Goal: Task Accomplishment & Management: Use online tool/utility

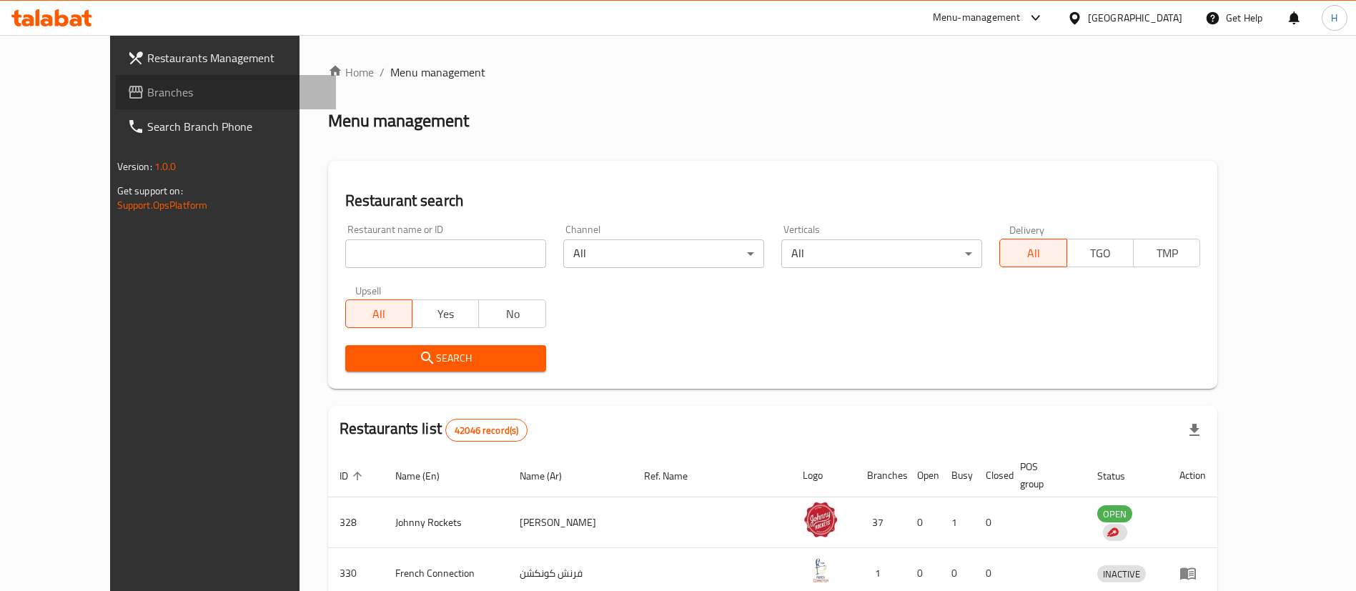
click at [147, 92] on span "Branches" at bounding box center [236, 92] width 178 height 17
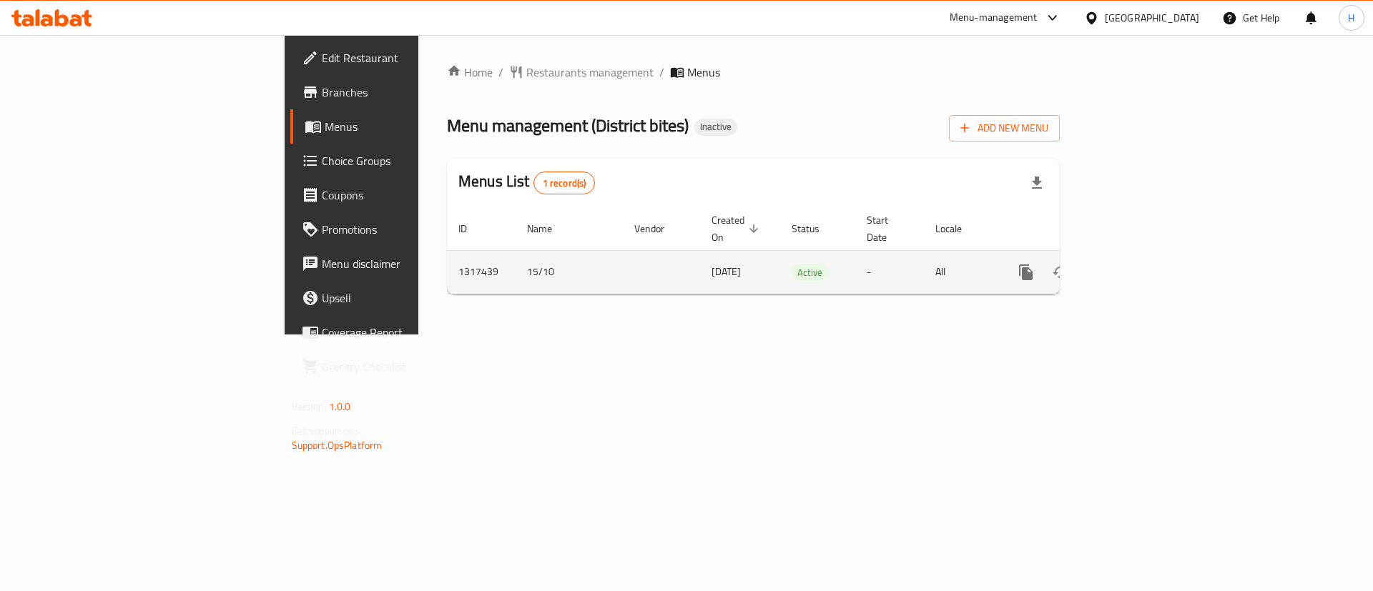
click at [1138, 264] on icon "enhanced table" at bounding box center [1128, 272] width 17 height 17
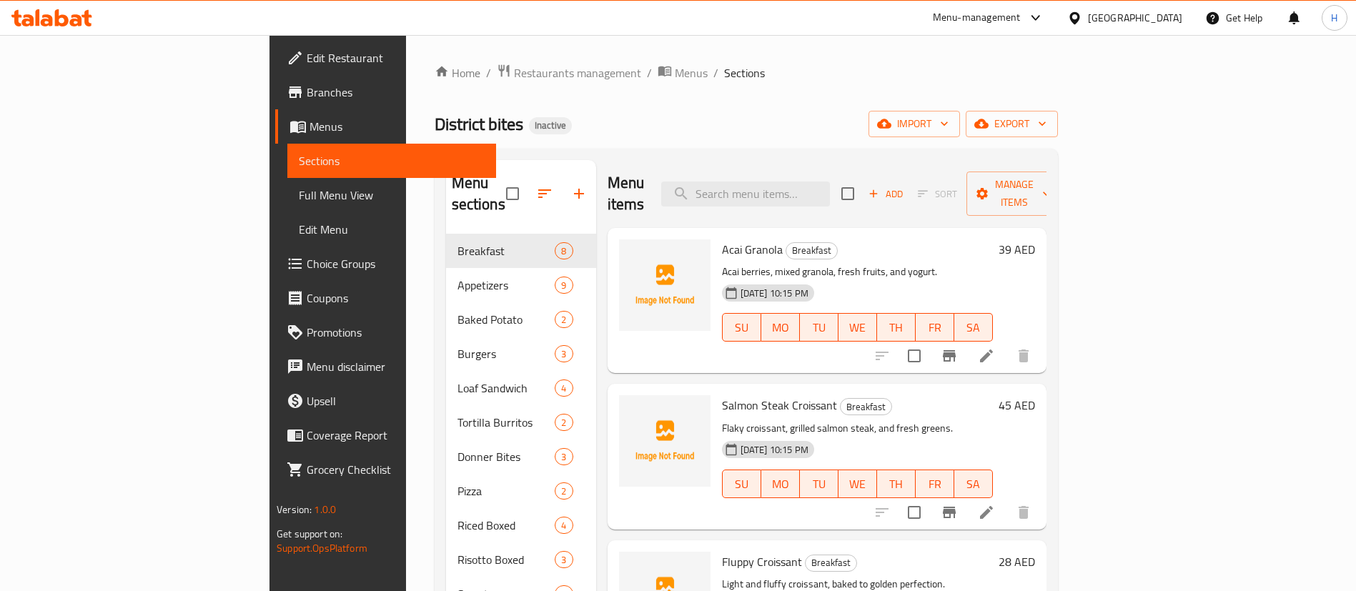
click at [743, 117] on div "District bites Inactive import export" at bounding box center [746, 124] width 623 height 26
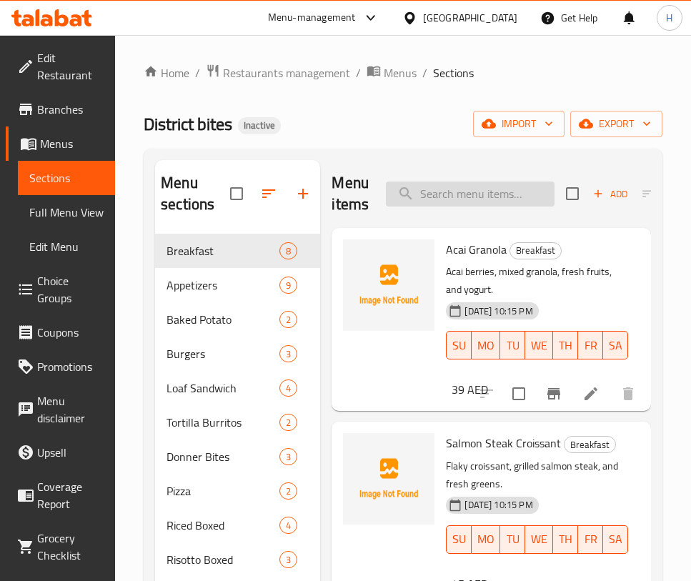
click at [473, 189] on input "search" at bounding box center [470, 194] width 169 height 25
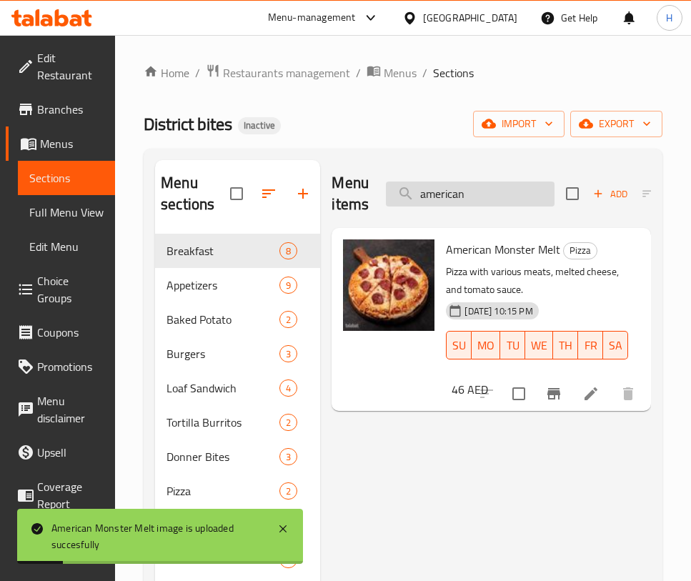
click at [508, 186] on input "american" at bounding box center [470, 194] width 169 height 25
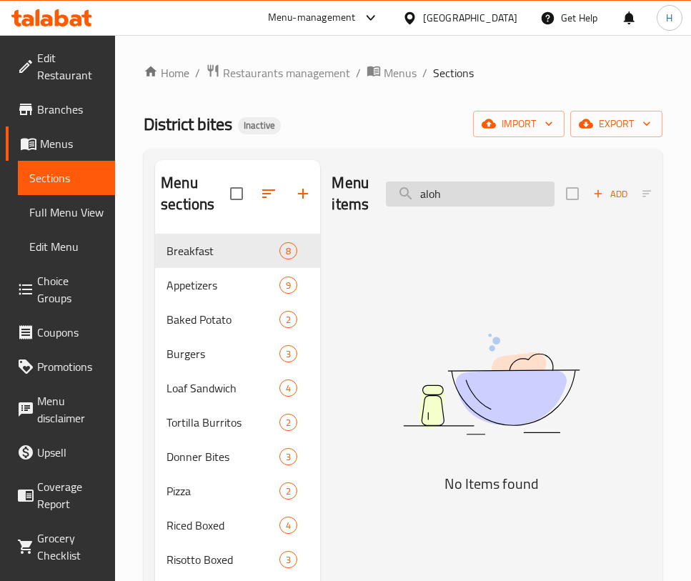
click at [473, 204] on input "aloh" at bounding box center [470, 194] width 169 height 25
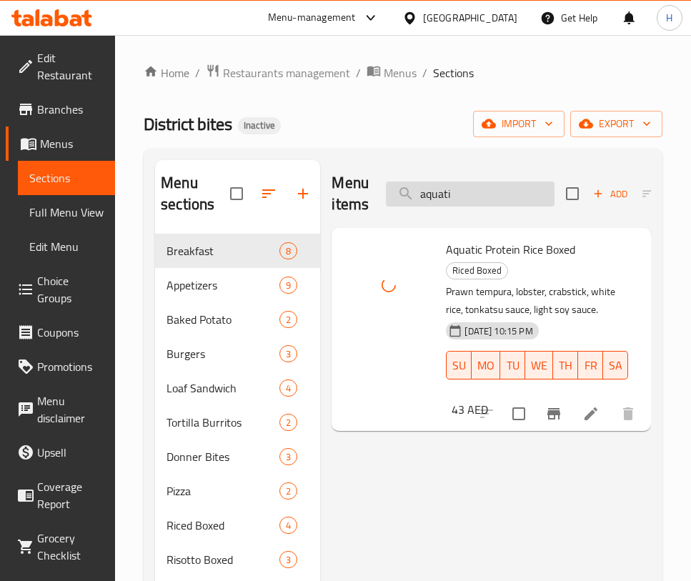
click at [435, 194] on input "aquati" at bounding box center [470, 194] width 169 height 25
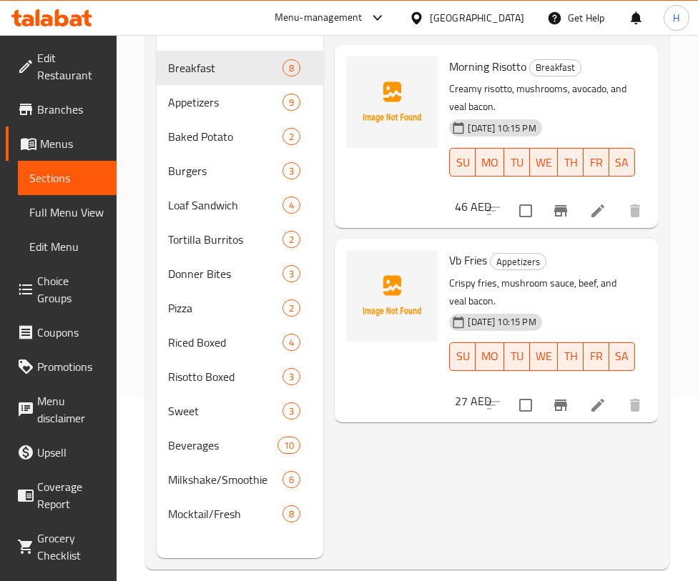
scroll to position [200, 0]
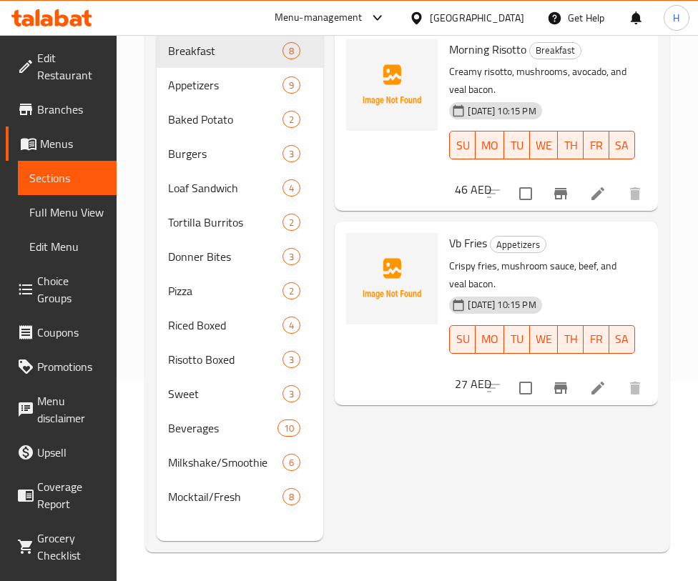
click at [694, 103] on div "Home / Restaurants management / Menus / Sections District bites Inactive import…" at bounding box center [407, 208] width 581 height 746
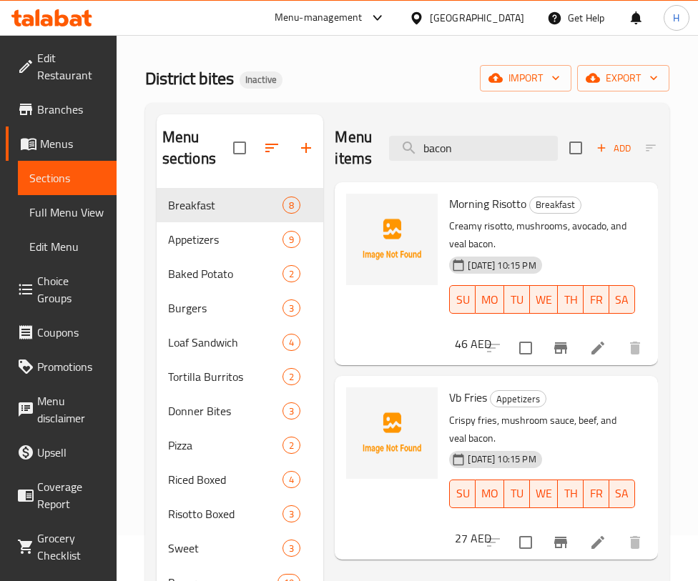
scroll to position [0, 0]
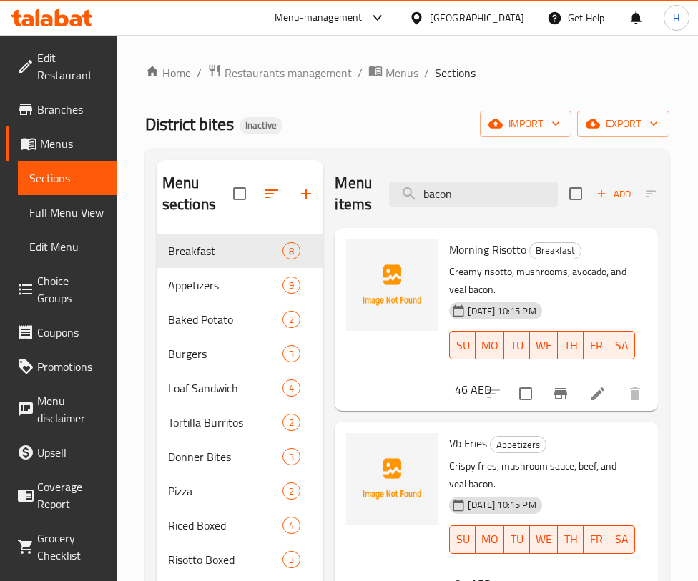
click at [508, 164] on div "Menu items bacon Add Sort Manage items" at bounding box center [496, 194] width 323 height 68
click at [504, 183] on input "bacon" at bounding box center [473, 194] width 169 height 25
click at [503, 182] on input "bacon" at bounding box center [473, 194] width 169 height 25
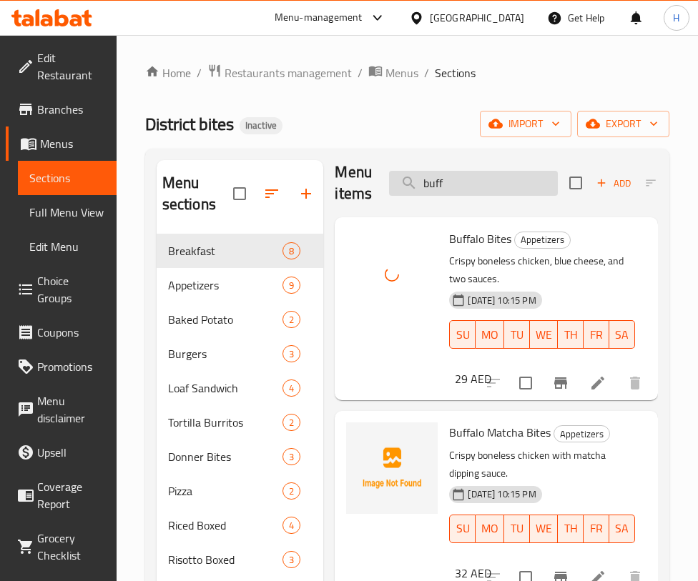
click at [483, 177] on input "buff" at bounding box center [473, 183] width 169 height 25
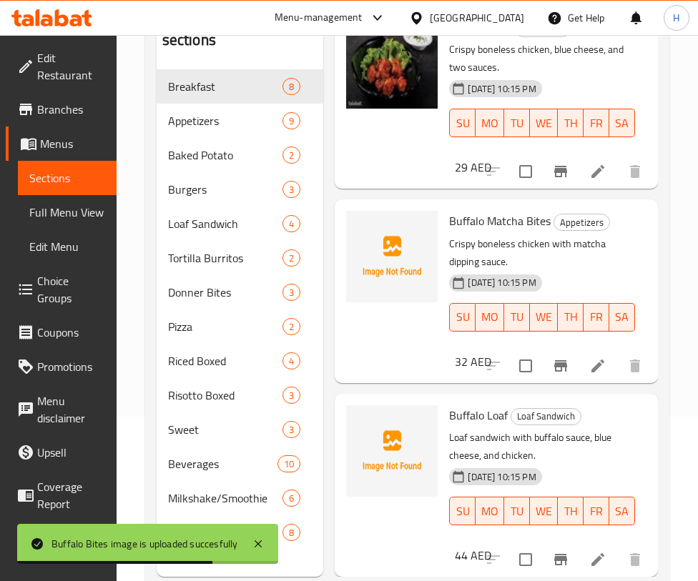
scroll to position [171, 0]
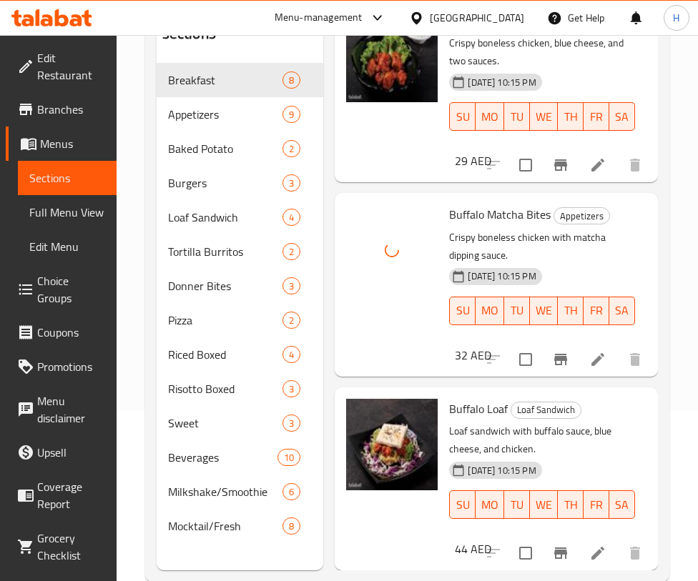
drag, startPoint x: 666, startPoint y: 39, endPoint x: 664, endPoint y: 51, distance: 12.5
click at [666, 43] on div "Menu sections Breakfast 8 Appetizers 9 Baked Potato 2 Burgers 3 Loaf Sandwich 4…" at bounding box center [407, 280] width 524 height 604
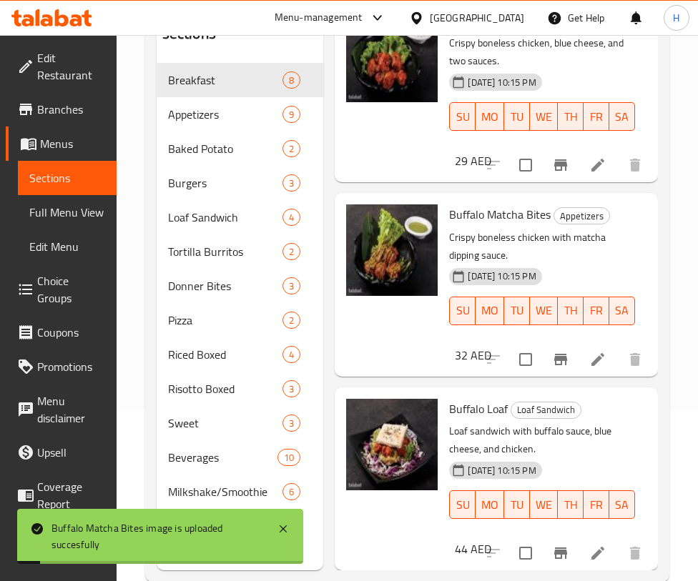
scroll to position [0, 0]
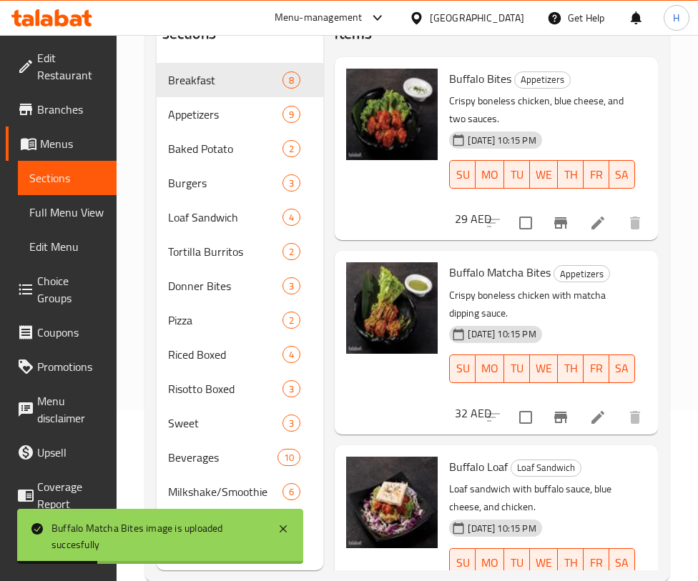
drag, startPoint x: 694, startPoint y: 50, endPoint x: 699, endPoint y: 44, distance: 7.6
click at [695, 49] on div "Home / Restaurants management / Menus / Sections District bites Inactive import…" at bounding box center [407, 237] width 581 height 746
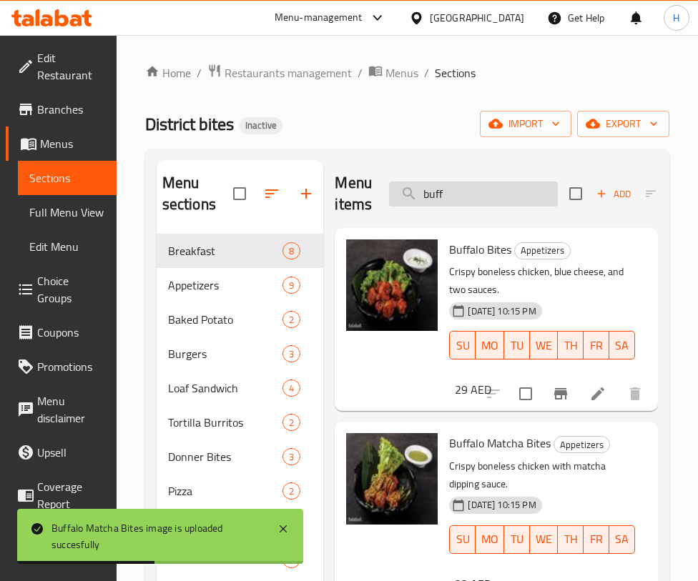
click at [479, 184] on input "buff" at bounding box center [473, 194] width 169 height 25
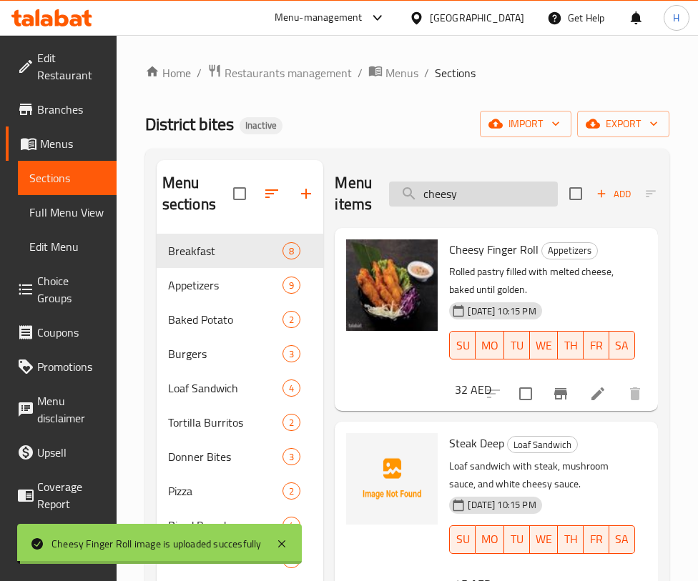
click at [528, 194] on input "cheesy" at bounding box center [473, 194] width 169 height 25
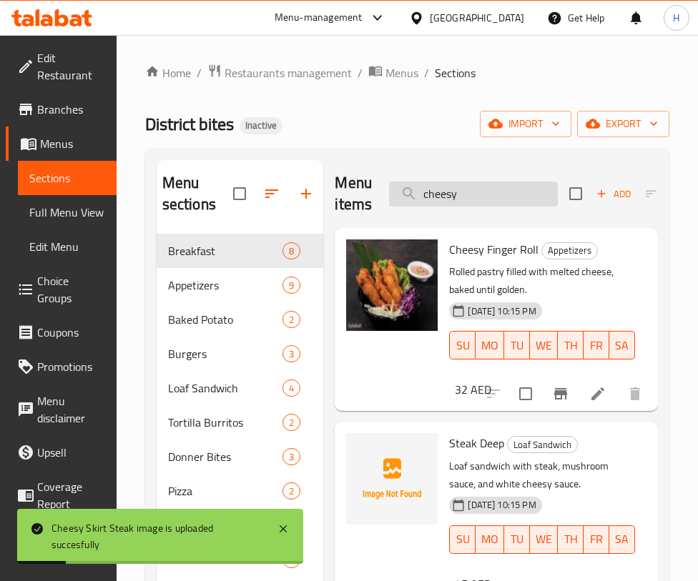
click at [494, 194] on input "cheesy" at bounding box center [473, 194] width 169 height 25
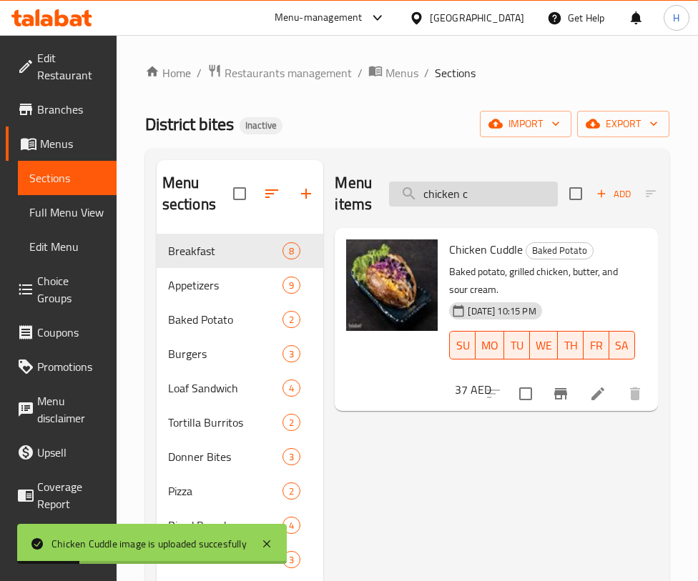
drag, startPoint x: 483, startPoint y: 172, endPoint x: 483, endPoint y: 181, distance: 9.3
click at [483, 172] on div "Menu items chicken c Add Sort Manage items" at bounding box center [496, 194] width 323 height 68
click at [485, 187] on input "chicken c" at bounding box center [473, 194] width 169 height 25
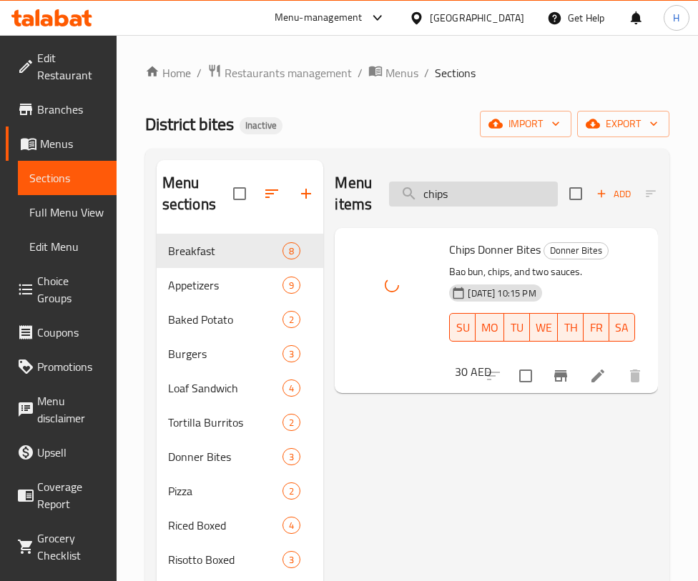
click at [495, 194] on input "chips" at bounding box center [473, 194] width 169 height 25
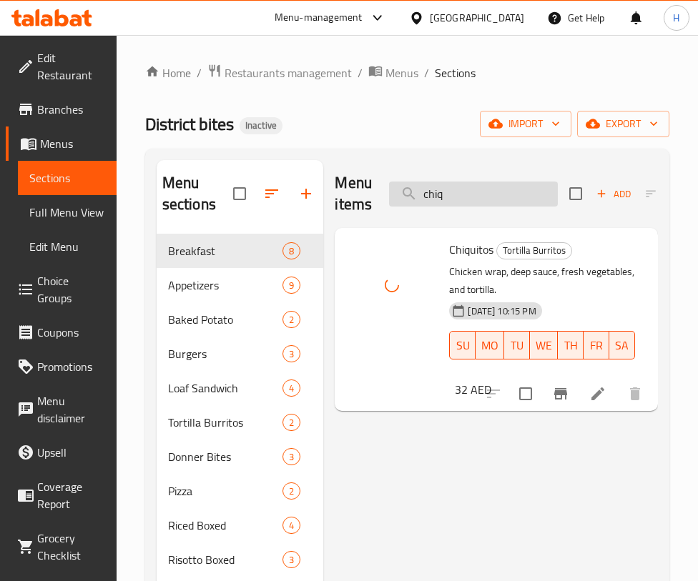
click at [460, 188] on input "chiq" at bounding box center [473, 194] width 169 height 25
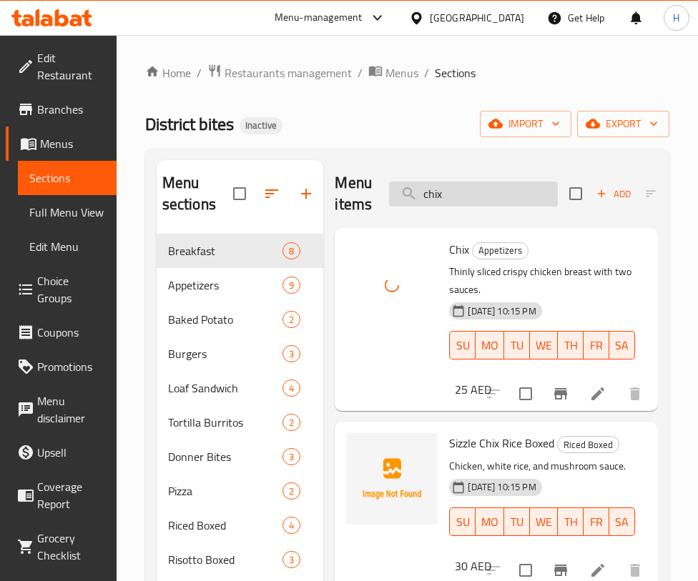
click at [438, 192] on input "chix" at bounding box center [473, 194] width 169 height 25
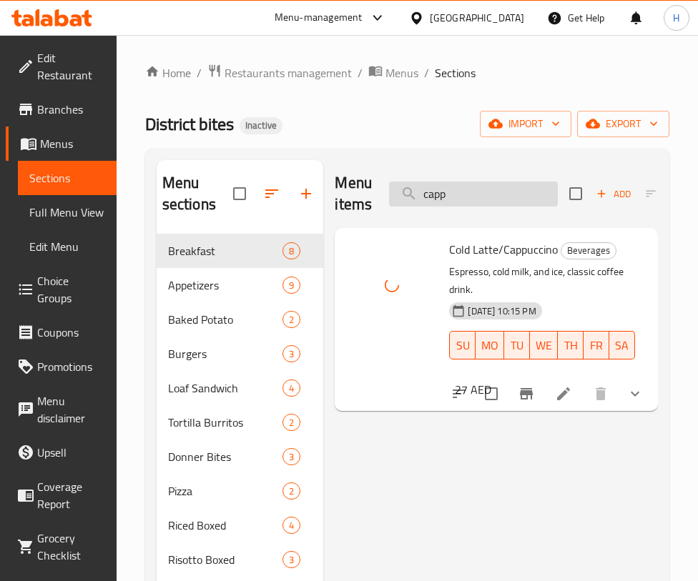
click at [497, 202] on input "capp" at bounding box center [473, 194] width 169 height 25
click at [496, 200] on input "capp" at bounding box center [473, 194] width 169 height 25
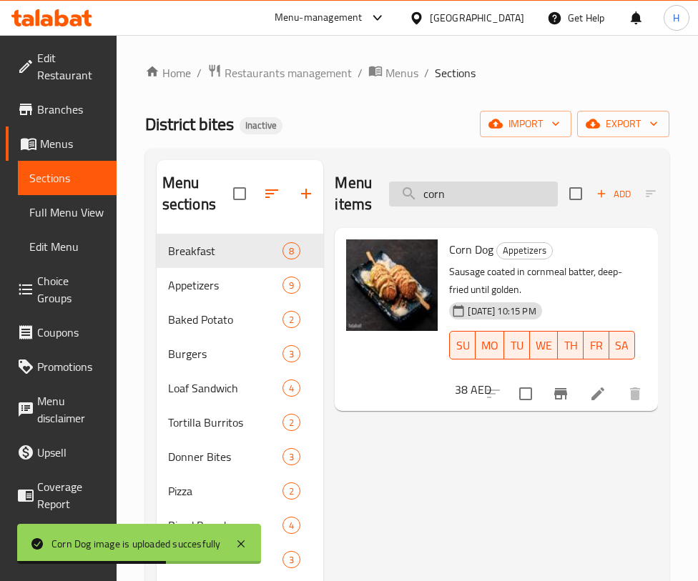
click at [443, 194] on input "corn" at bounding box center [473, 194] width 169 height 25
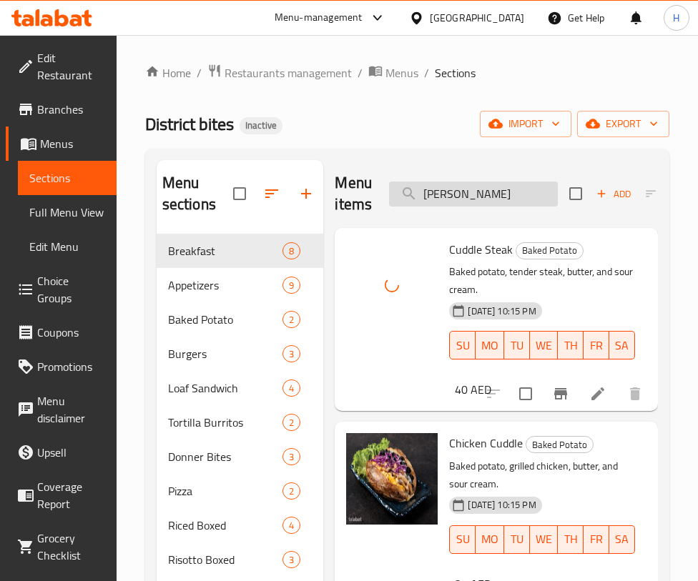
click at [438, 202] on input "cudd" at bounding box center [473, 194] width 169 height 25
click at [435, 202] on input "cudd" at bounding box center [473, 194] width 169 height 25
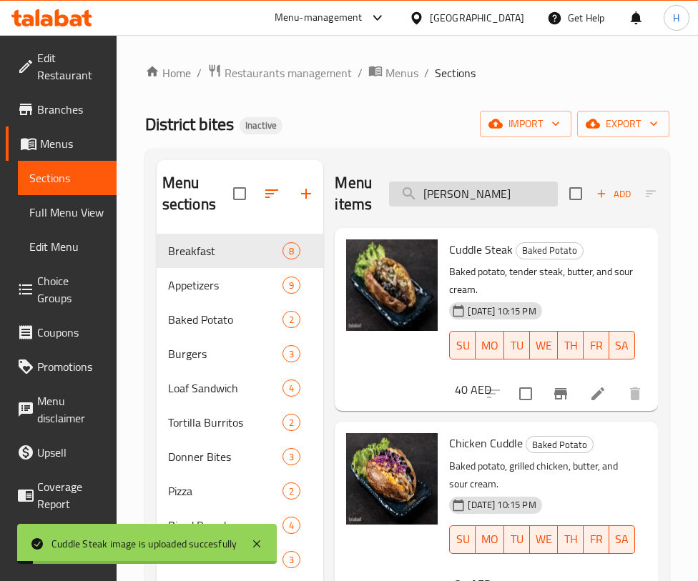
click at [435, 202] on input "cudd" at bounding box center [473, 194] width 169 height 25
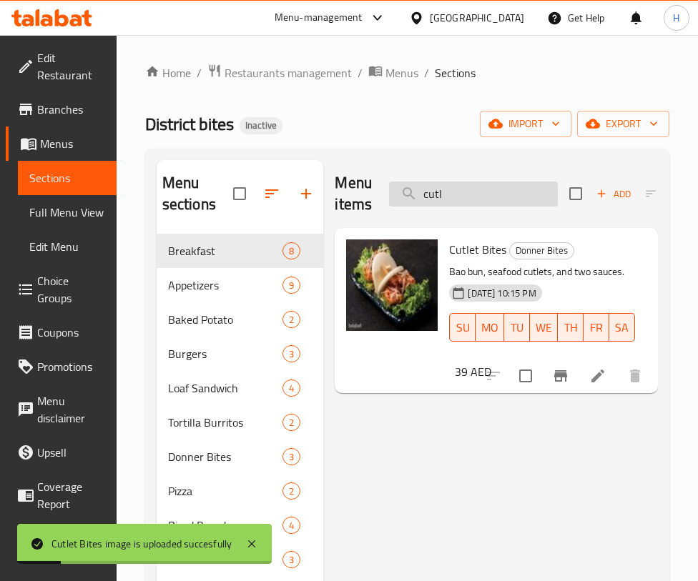
click at [463, 198] on input "cutl" at bounding box center [473, 194] width 169 height 25
click at [463, 197] on input "cutl" at bounding box center [473, 194] width 169 height 25
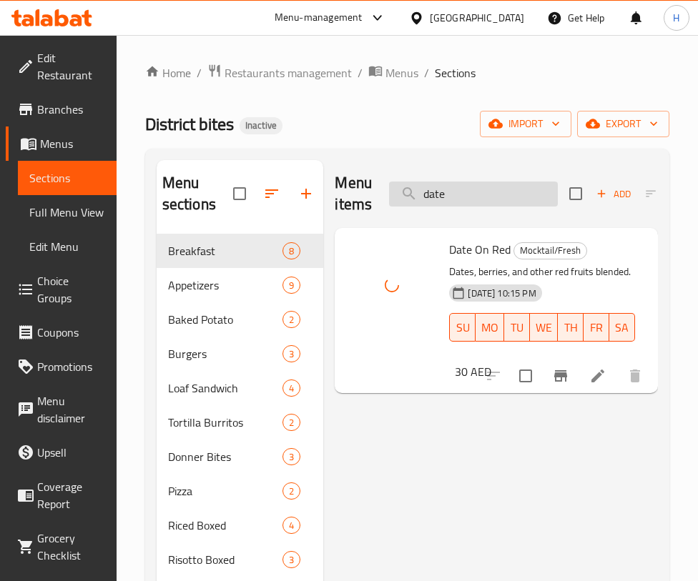
click at [444, 202] on input "date" at bounding box center [473, 194] width 169 height 25
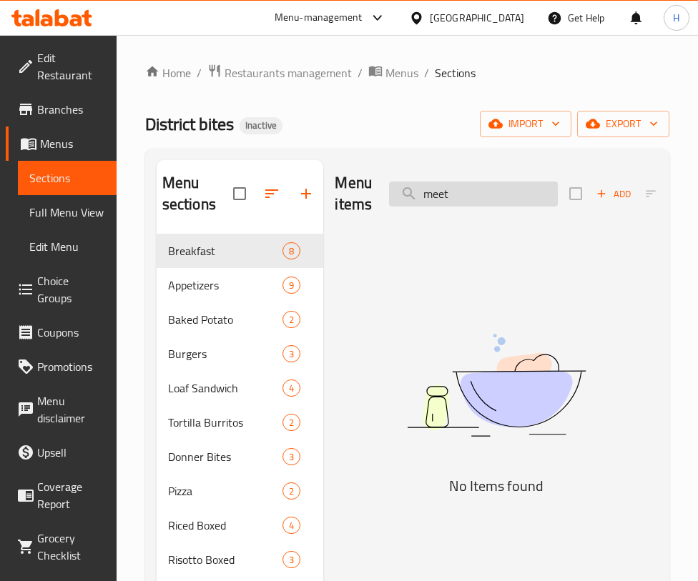
click at [485, 189] on input "meet" at bounding box center [473, 194] width 169 height 25
click at [484, 189] on input "meet" at bounding box center [473, 194] width 169 height 25
click at [483, 189] on input "meet" at bounding box center [473, 194] width 169 height 25
click at [483, 188] on input "meet" at bounding box center [473, 194] width 169 height 25
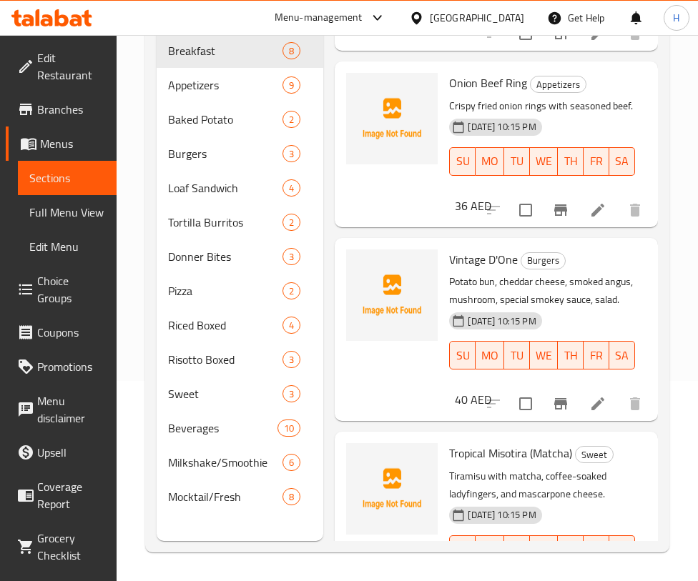
scroll to position [1083, 0]
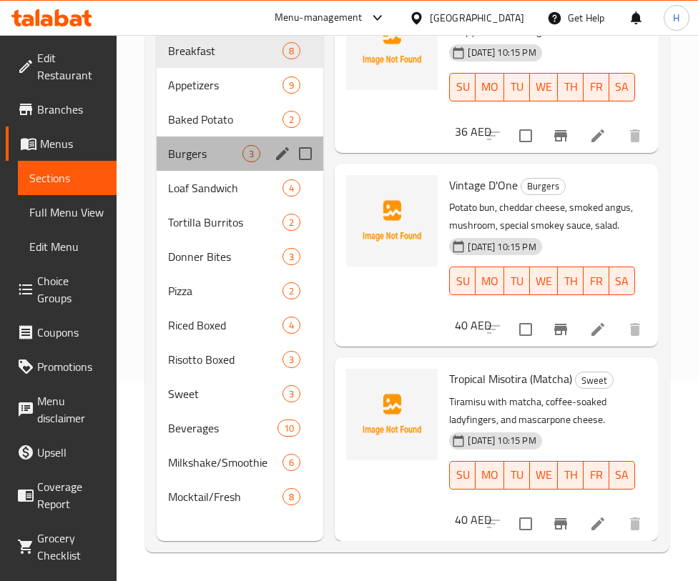
click at [212, 147] on span "Burgers" at bounding box center [205, 153] width 75 height 17
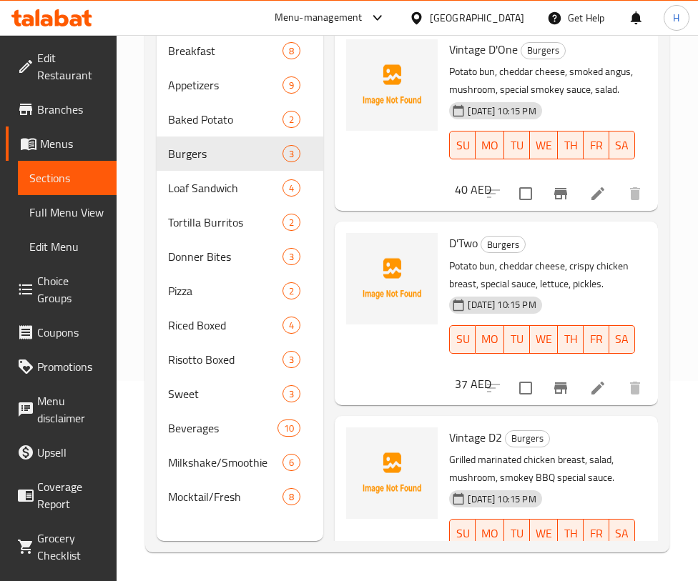
click at [546, 335] on div "D'Two Burgers Potato bun, cheddar cheese, crispy chicken breast, special sauce,…" at bounding box center [496, 313] width 312 height 172
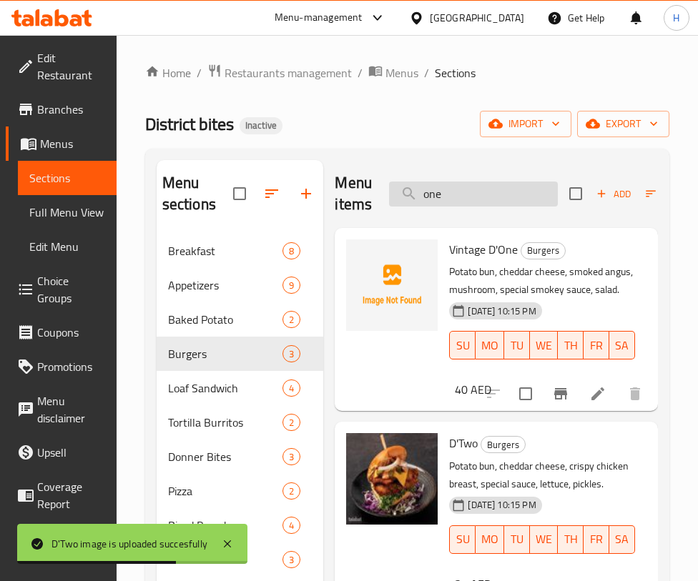
click at [445, 198] on input "one" at bounding box center [473, 194] width 169 height 25
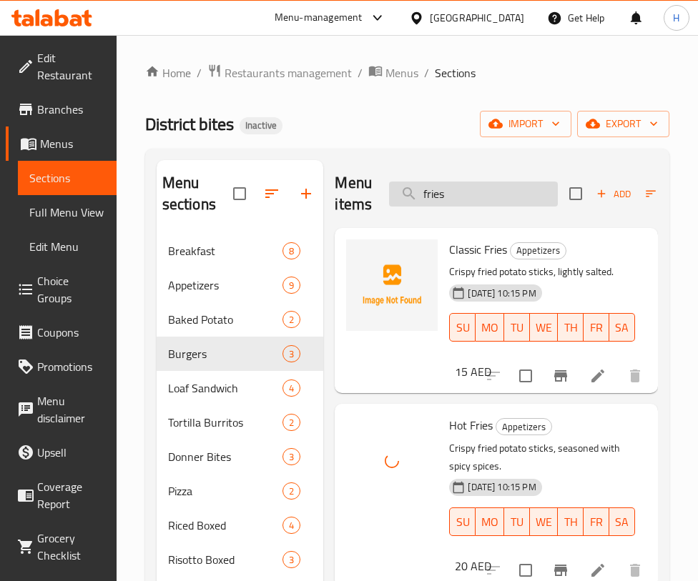
click at [476, 192] on input "fries" at bounding box center [473, 194] width 169 height 25
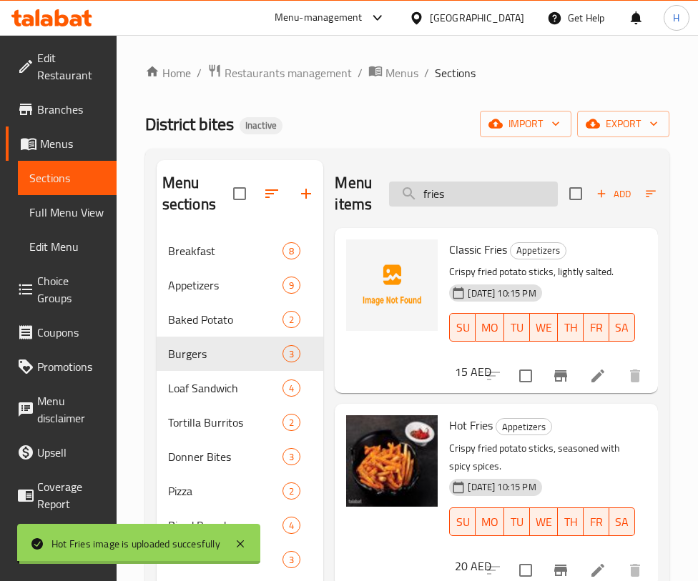
click at [476, 192] on input "fries" at bounding box center [473, 194] width 169 height 25
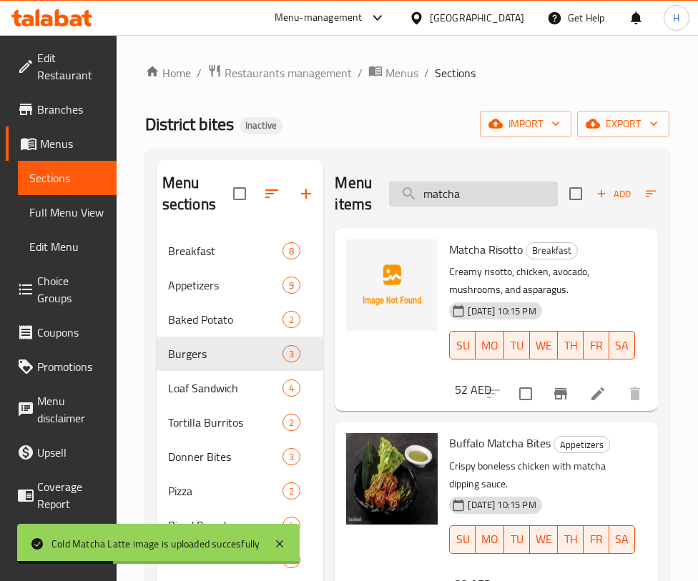
click at [463, 194] on input "matcha" at bounding box center [473, 194] width 169 height 25
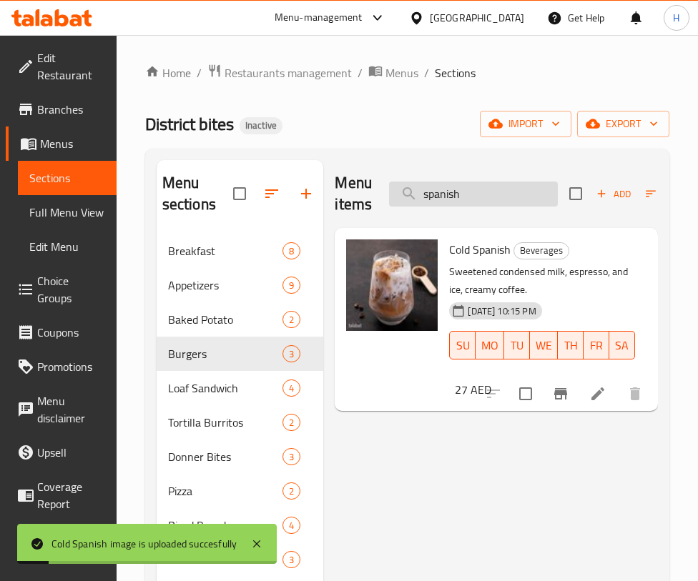
click at [473, 184] on input "spanish" at bounding box center [473, 194] width 169 height 25
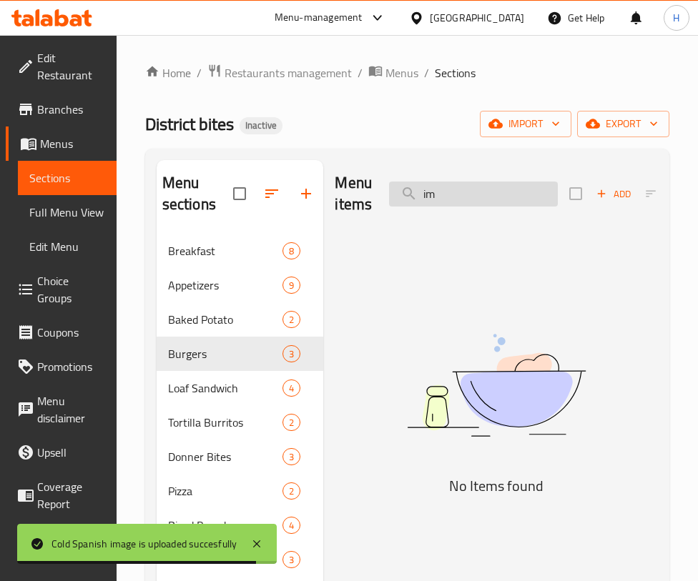
type input "i"
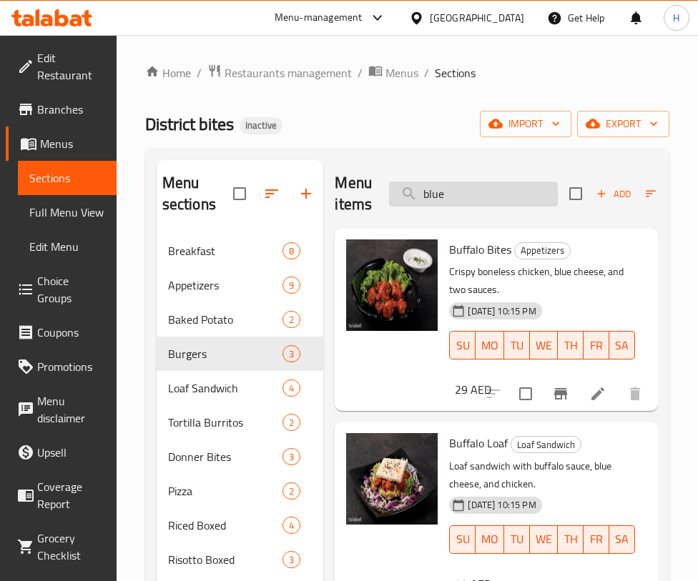
click at [474, 203] on input "blue" at bounding box center [473, 194] width 169 height 25
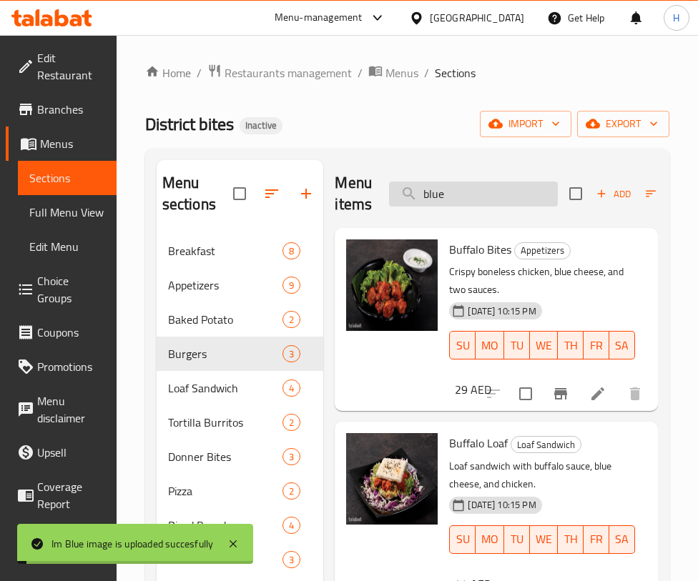
click at [474, 203] on input "blue" at bounding box center [473, 194] width 169 height 25
click at [473, 202] on input "blue" at bounding box center [473, 194] width 169 height 25
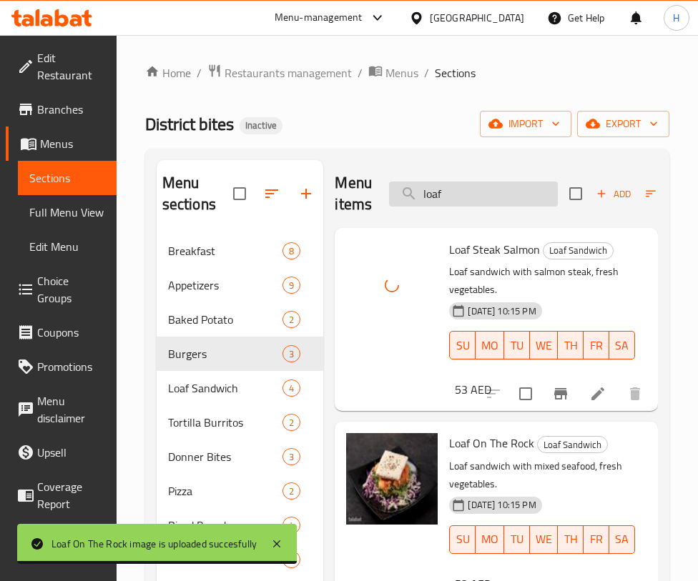
click at [462, 192] on input "loaf" at bounding box center [473, 194] width 169 height 25
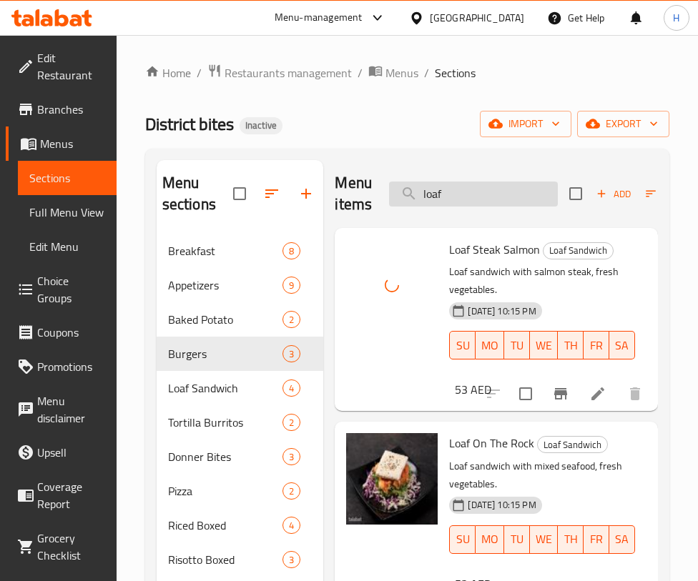
click at [462, 192] on input "loaf" at bounding box center [473, 194] width 169 height 25
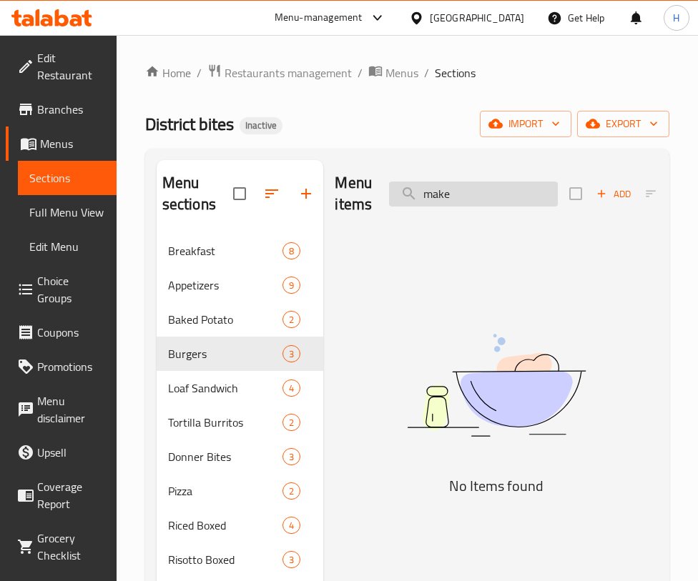
click at [458, 193] on input "make" at bounding box center [473, 194] width 169 height 25
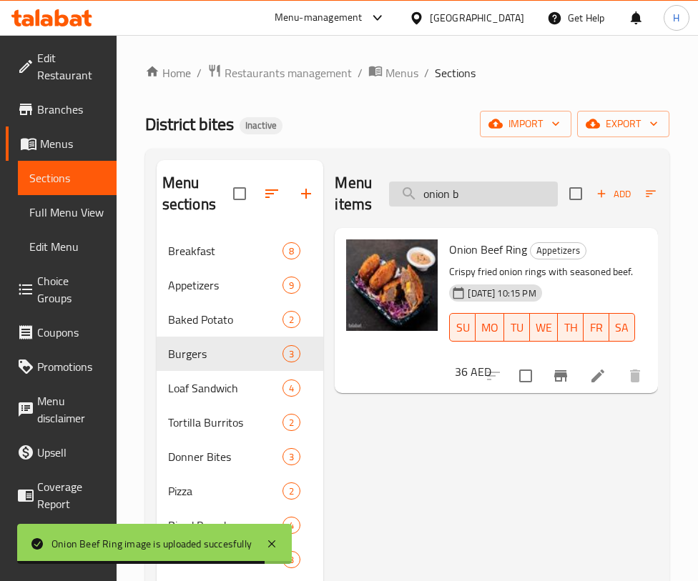
click at [460, 194] on input "onion b" at bounding box center [473, 194] width 169 height 25
click at [459, 193] on input "onion b" at bounding box center [473, 194] width 169 height 25
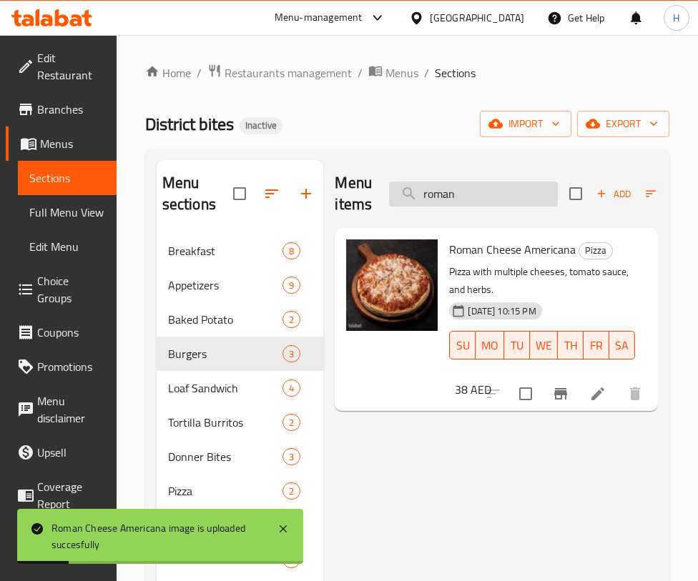
click at [460, 182] on input "roman" at bounding box center [473, 194] width 169 height 25
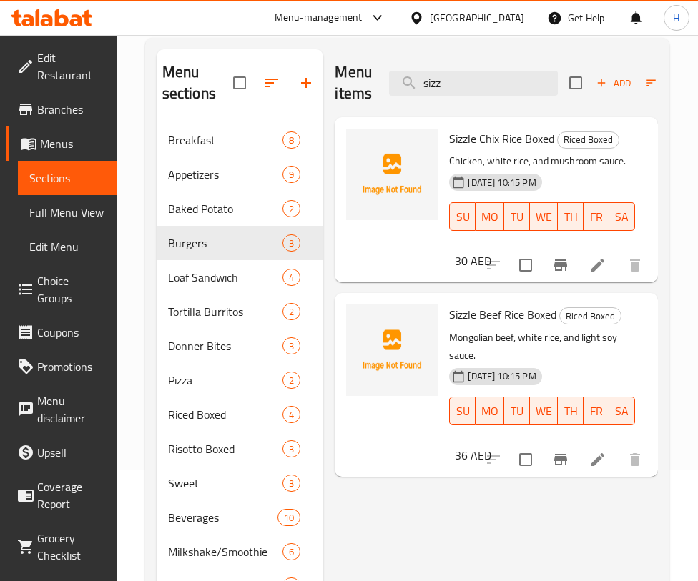
scroll to position [124, 0]
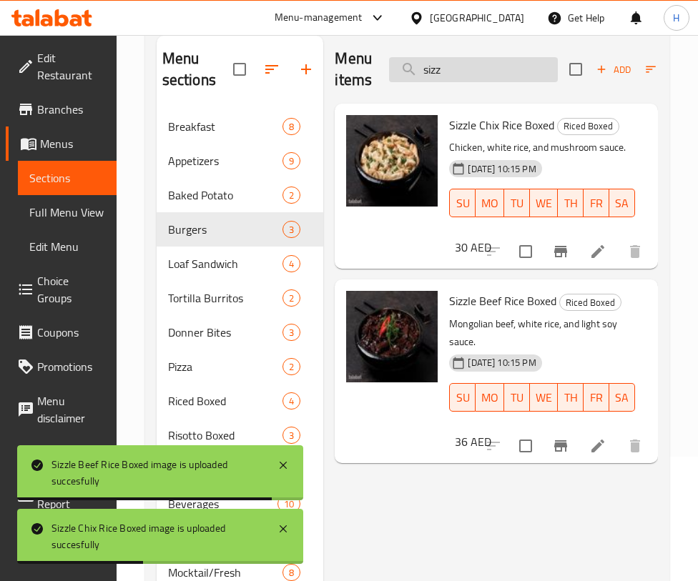
click at [531, 69] on input "sizz" at bounding box center [473, 69] width 169 height 25
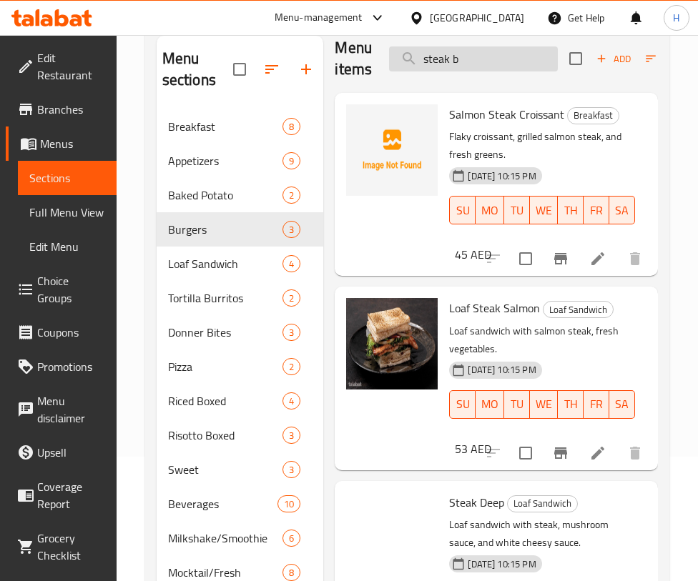
scroll to position [0, 0]
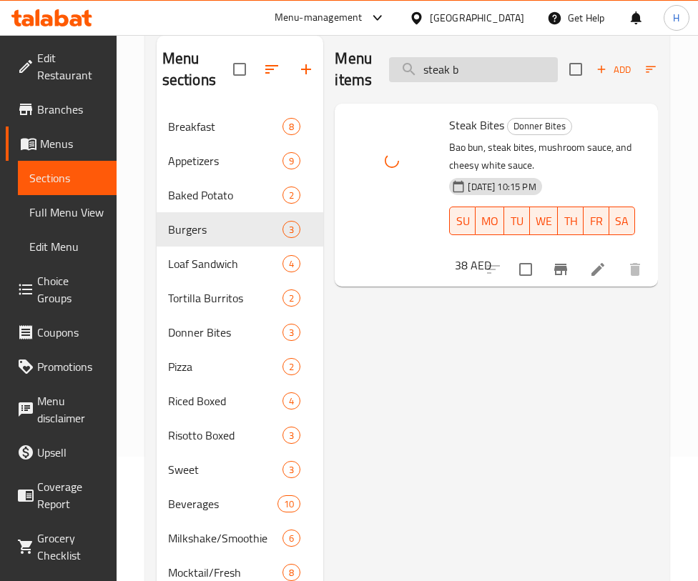
click at [508, 75] on input "steak b" at bounding box center [473, 69] width 169 height 25
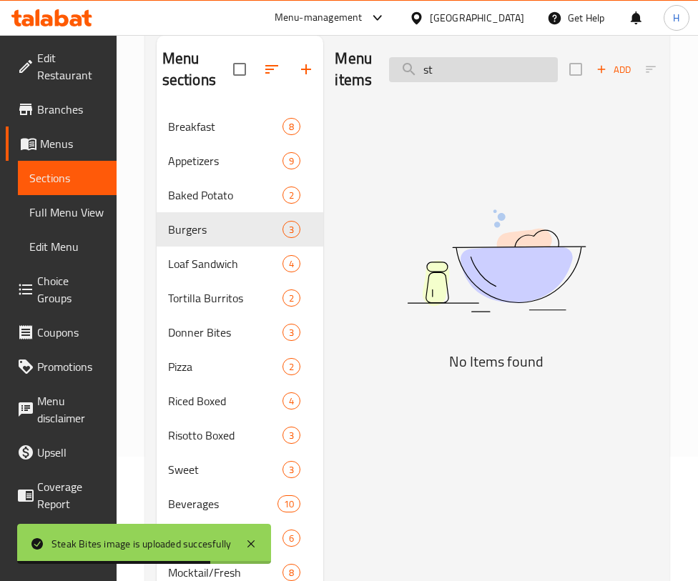
type input "s"
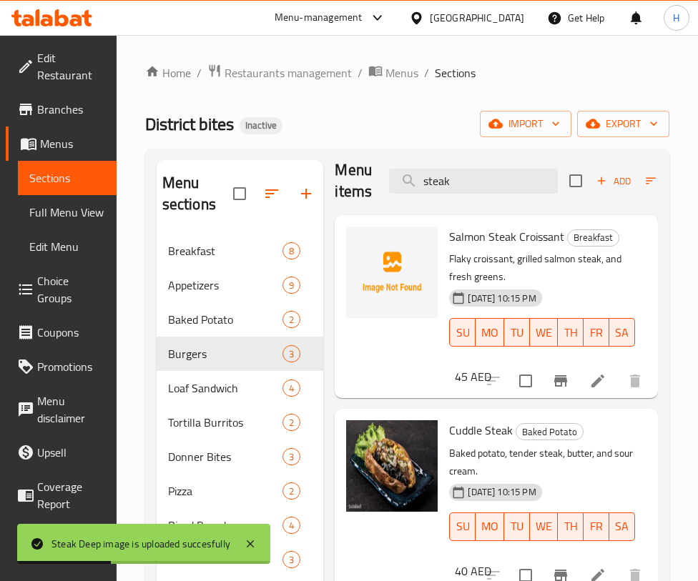
scroll to position [11, 0]
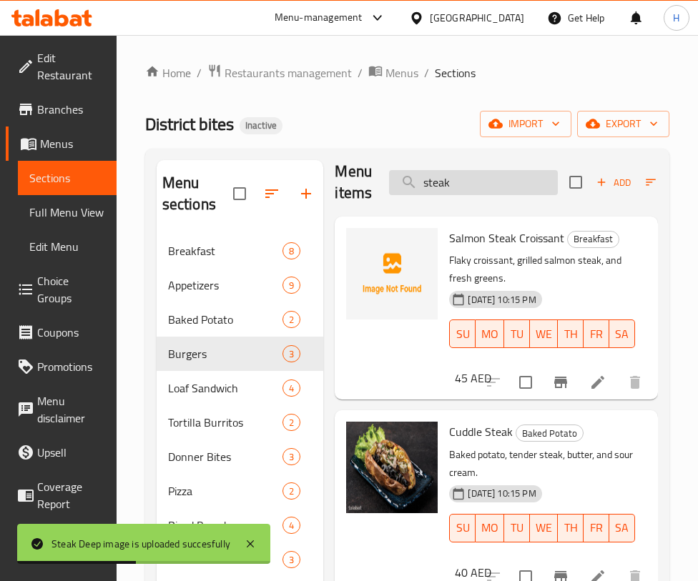
click at [511, 189] on input "steak" at bounding box center [473, 182] width 169 height 25
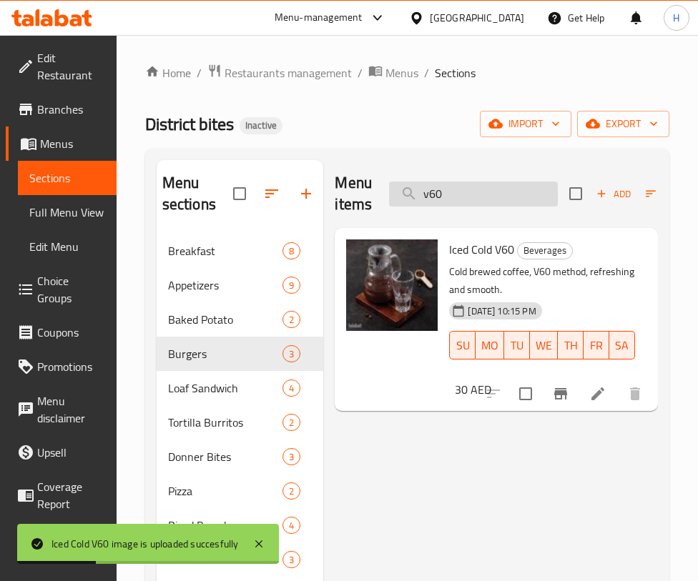
click at [458, 202] on input "v60" at bounding box center [473, 194] width 169 height 25
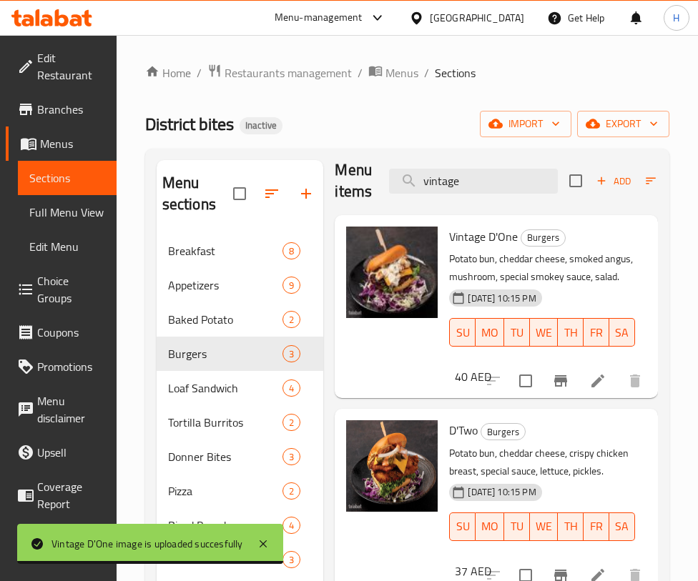
scroll to position [1, 0]
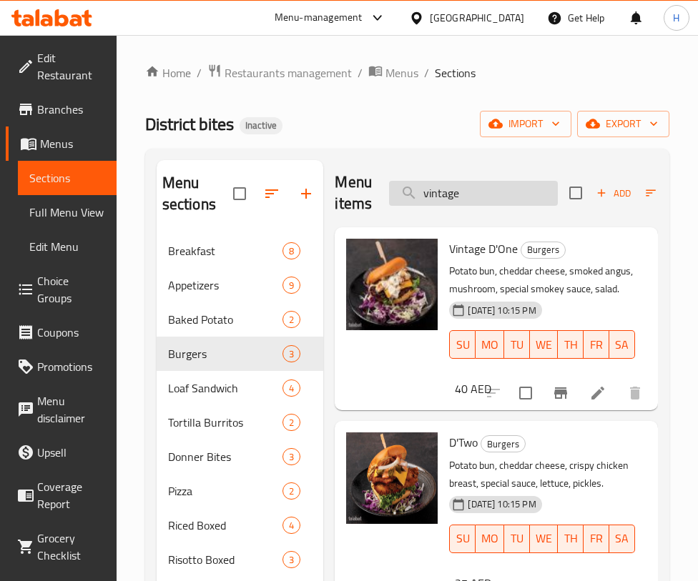
click at [489, 200] on input "vintage" at bounding box center [473, 193] width 169 height 25
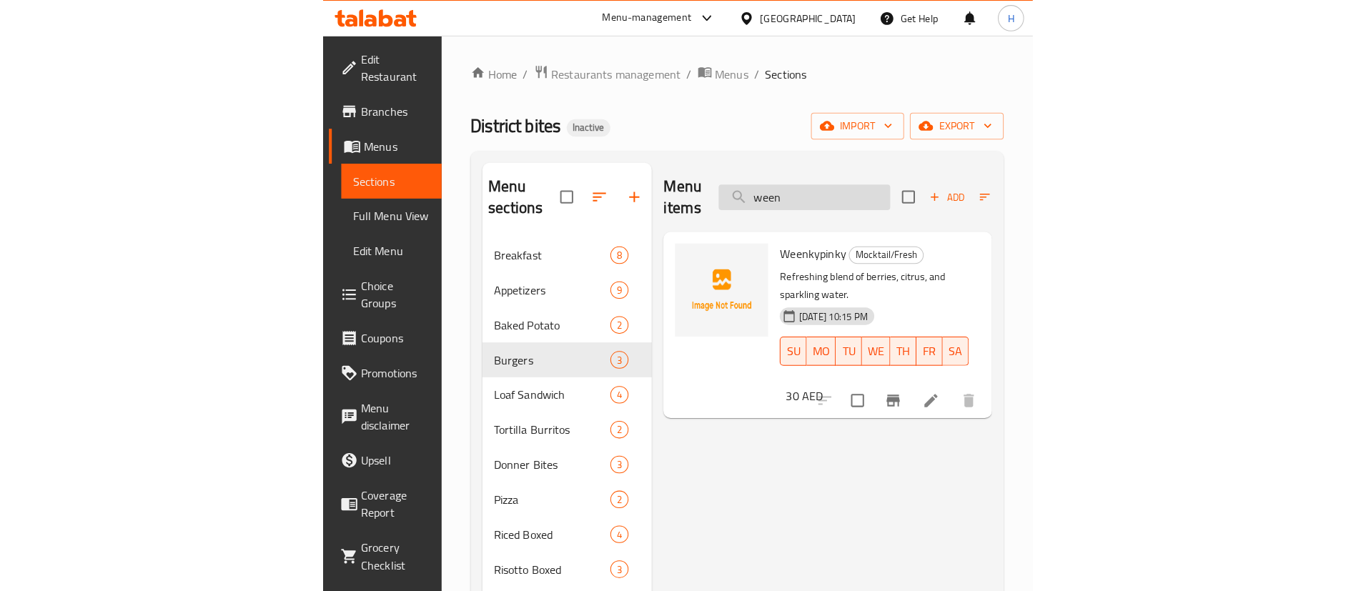
scroll to position [0, 0]
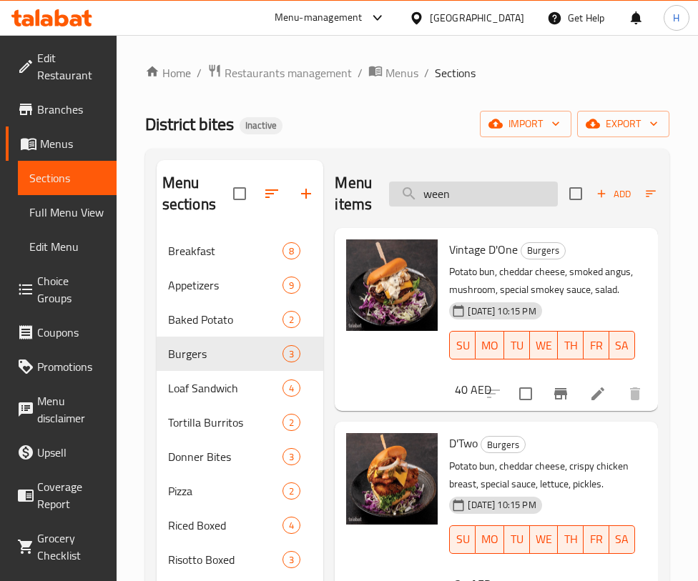
click at [456, 195] on input "ween" at bounding box center [473, 194] width 169 height 25
click at [455, 195] on input "ween" at bounding box center [473, 194] width 169 height 25
click at [487, 194] on input "ween" at bounding box center [473, 194] width 169 height 25
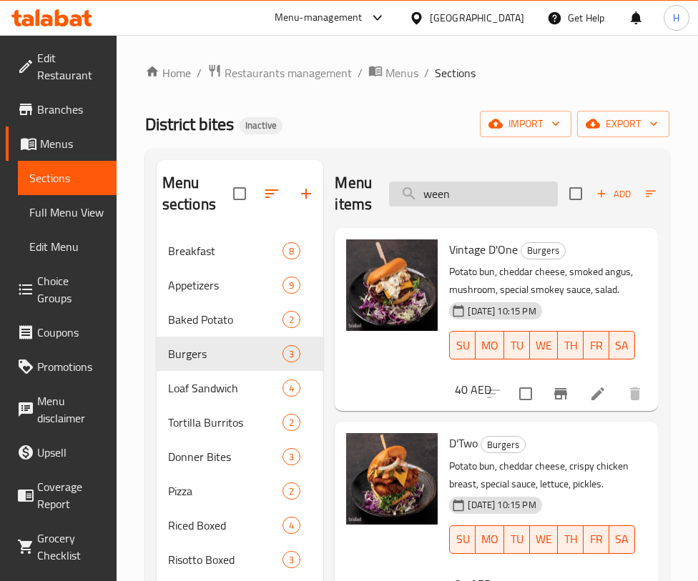
click at [487, 194] on input "ween" at bounding box center [473, 194] width 169 height 25
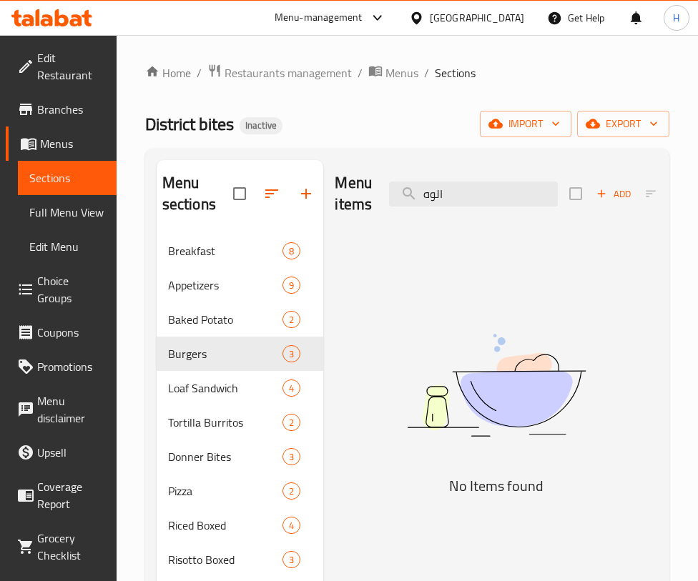
type input "الوه"
click at [537, 184] on input "الوه" at bounding box center [473, 194] width 169 height 25
